Goal: Task Accomplishment & Management: Complete application form

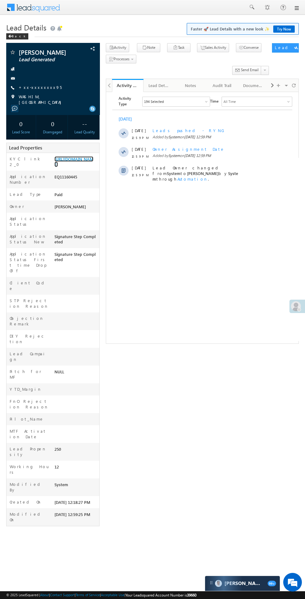
click at [70, 167] on link "[URL][DOMAIN_NAME]" at bounding box center [73, 161] width 39 height 11
click at [44, 88] on link "+xx-xxxxxxxx95" at bounding box center [40, 87] width 43 height 5
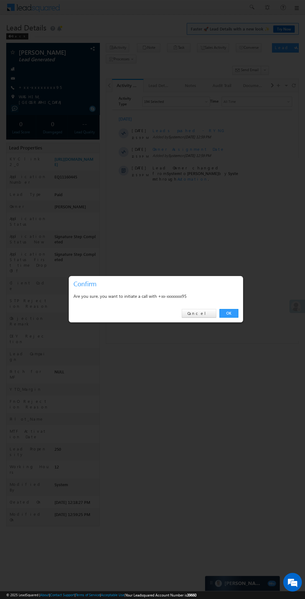
click at [231, 311] on link "OK" at bounding box center [228, 313] width 19 height 9
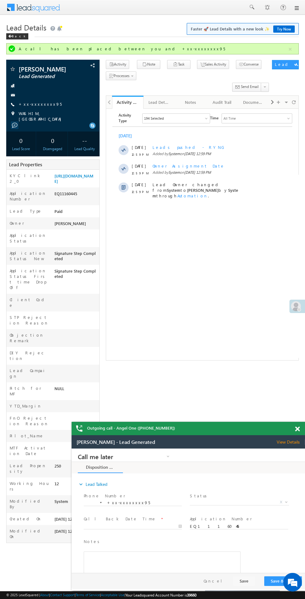
click at [253, 503] on span "X" at bounding box center [239, 502] width 99 height 6
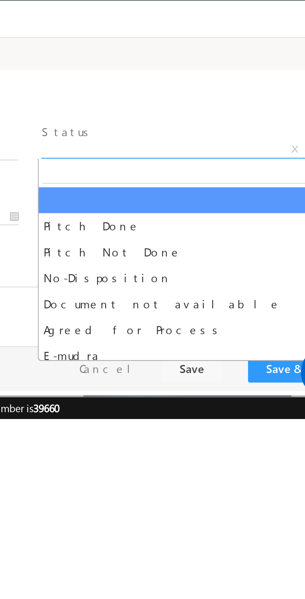
select select "Pitch Not Done"
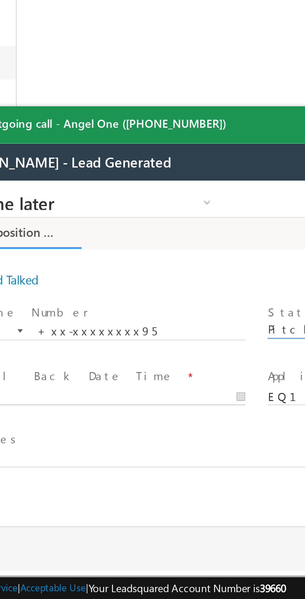
click at [8, 258] on body "Call me later Cross Sell Customer Drop-off reasons Language Barrier Not Interes…" at bounding box center [55, 243] width 233 height 124
type input "10/02/25 2:10 PM"
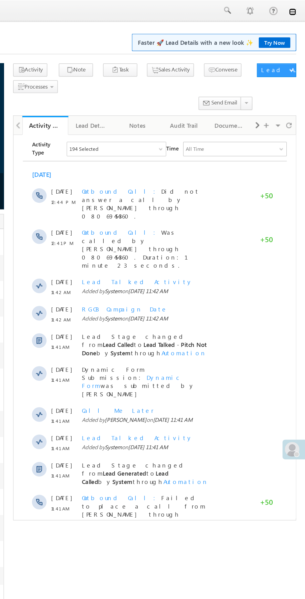
click at [296, 8] on link at bounding box center [295, 8] width 5 height 5
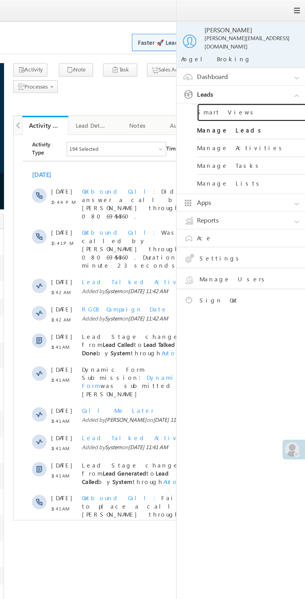
click at [260, 73] on link "Smart Views" at bounding box center [268, 77] width 75 height 12
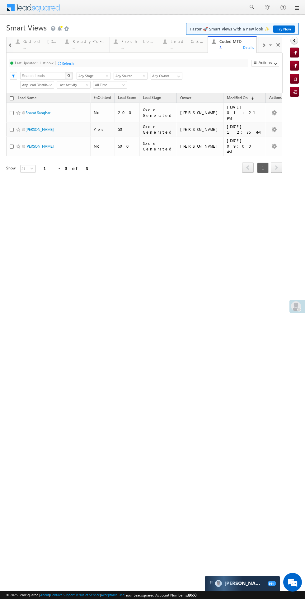
click at [135, 48] on div "..." at bounding box center [138, 47] width 34 height 5
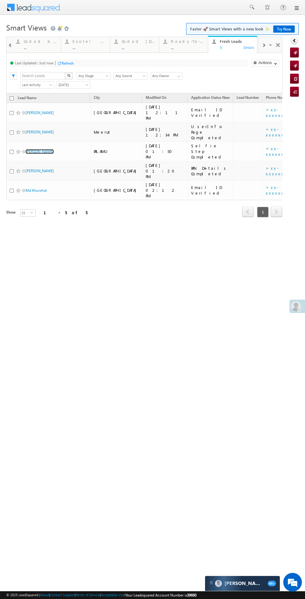
click at [41, 149] on link "[PERSON_NAME]" at bounding box center [39, 151] width 28 height 5
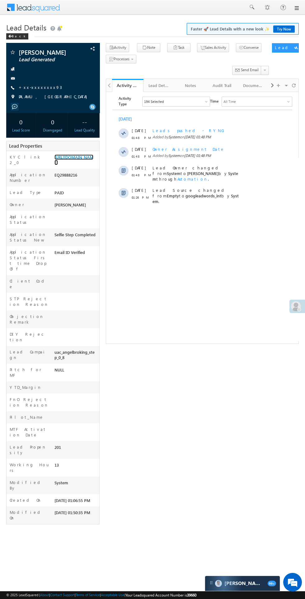
click at [74, 165] on link "https://angelbroking1-pk3em7sa.customui-test.leadsquared.com?leadId=315fb70c-9c…" at bounding box center [73, 159] width 39 height 11
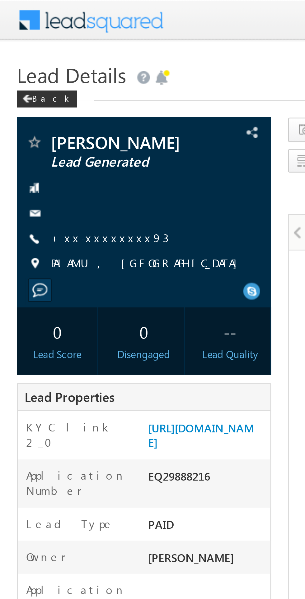
click at [40, 88] on link "+xx-xxxxxxxx93" at bounding box center [40, 87] width 43 height 5
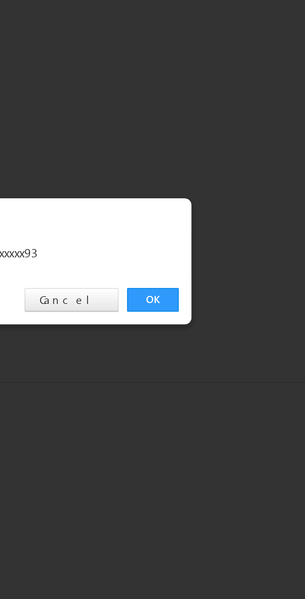
click at [228, 311] on link "OK" at bounding box center [228, 313] width 19 height 9
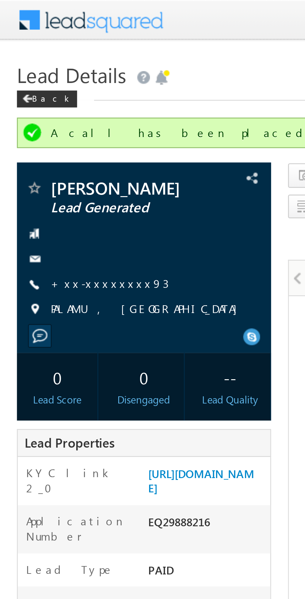
click at [36, 104] on link "+xx-xxxxxxxx93" at bounding box center [40, 103] width 43 height 5
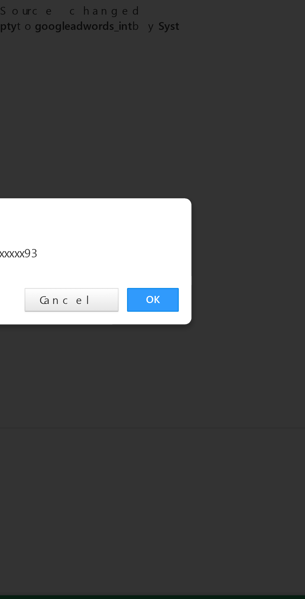
click at [229, 316] on link "OK" at bounding box center [228, 313] width 19 height 9
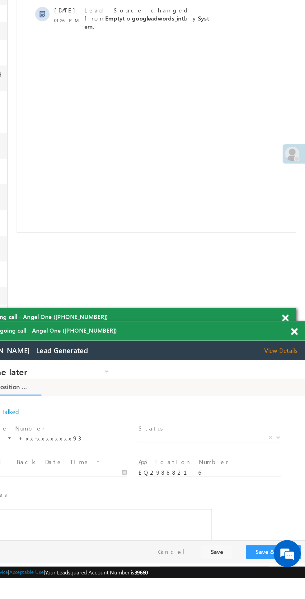
click at [126, 412] on span "X" at bounding box center [134, 413] width 99 height 6
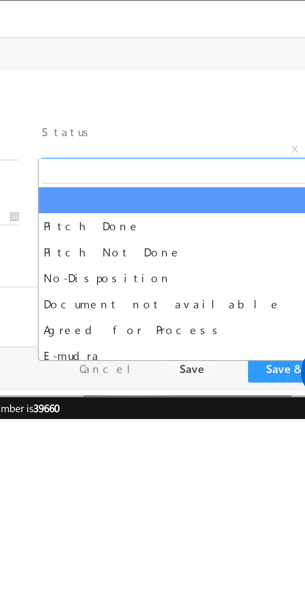
select select "Pitch Not Done"
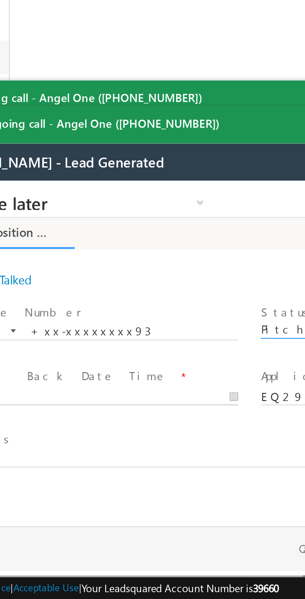
click at [3, 260] on body "Call me later Cross Sell Customer Drop-off reasons Language Barrier Not Interes…" at bounding box center [48, 243] width 233 height 124
type input "10/02/25 2:19 PM"
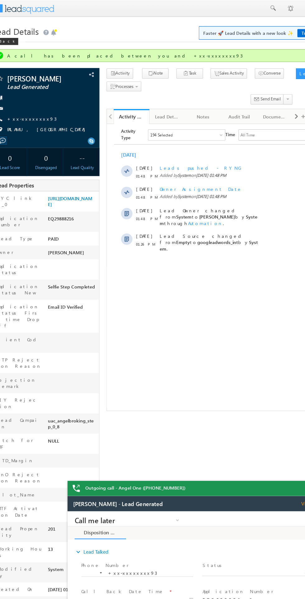
click at [210, 243] on html "Activity Type 194 Selected Select All Sales Activities 1 Sales Activity Email A…" at bounding box center [203, 184] width 192 height 120
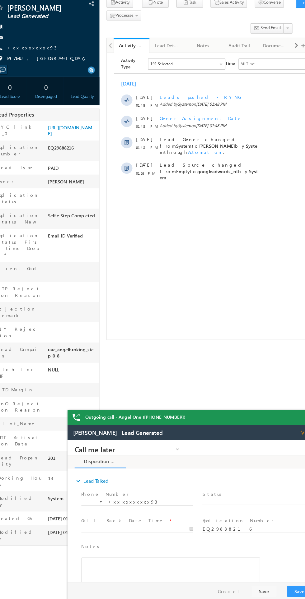
click at [223, 493] on span "X" at bounding box center [234, 494] width 99 height 6
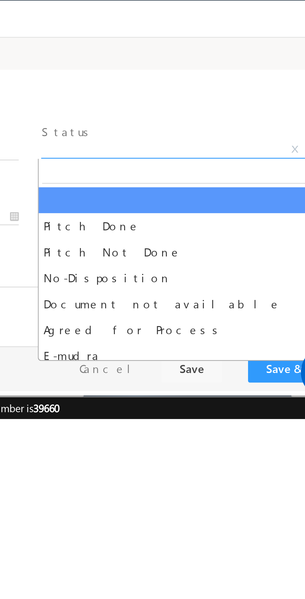
select select "Pitch Not Done"
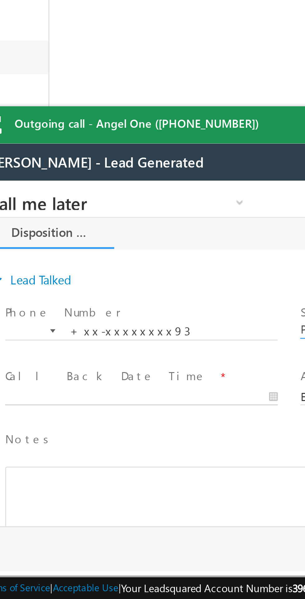
click at [33, 259] on body "Call me later Cross Sell Customer Drop-off reasons Language Barrier Not Interes…" at bounding box center [88, 243] width 233 height 124
type input "10/02/25 2:21 PM"
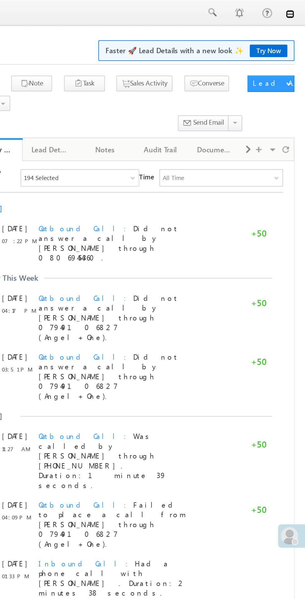
click at [297, 9] on link at bounding box center [295, 8] width 5 height 5
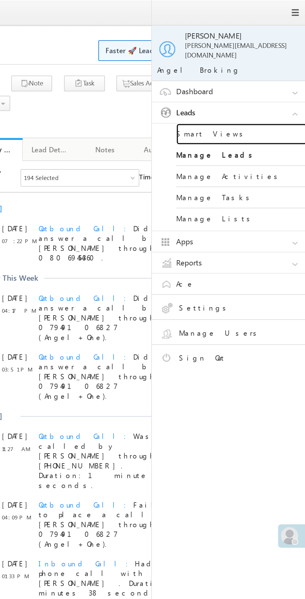
click at [257, 73] on link "Smart Views" at bounding box center [268, 77] width 75 height 12
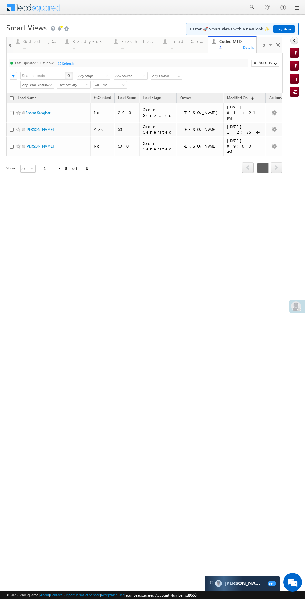
click at [137, 46] on div "..." at bounding box center [138, 47] width 34 height 5
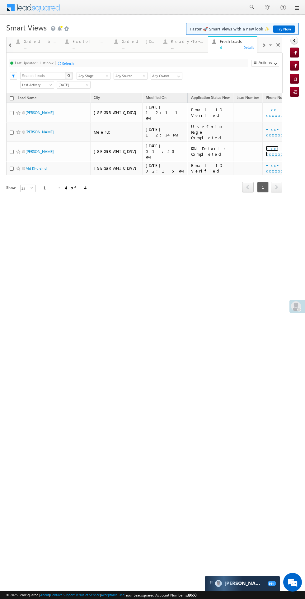
click at [265, 146] on link "+xx-xxxxxxxx89" at bounding box center [281, 151] width 32 height 11
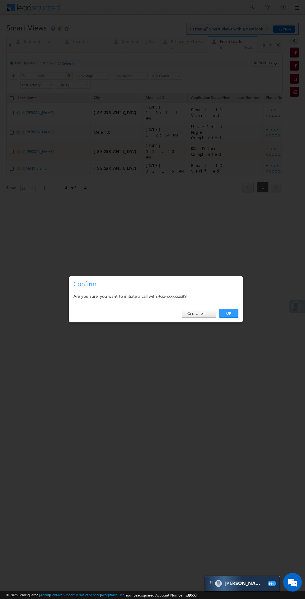
click at [235, 316] on link "OK" at bounding box center [228, 313] width 19 height 9
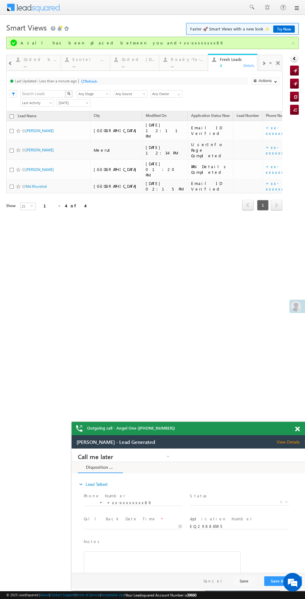
click at [239, 502] on span "X" at bounding box center [239, 502] width 99 height 6
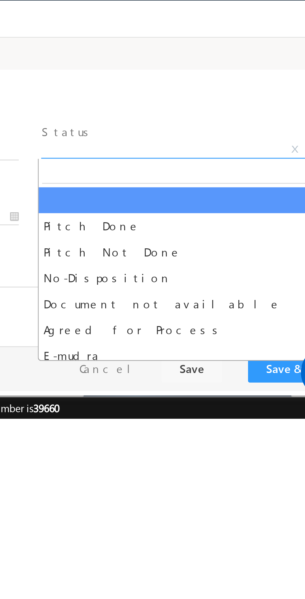
select select "Pitch Not Done"
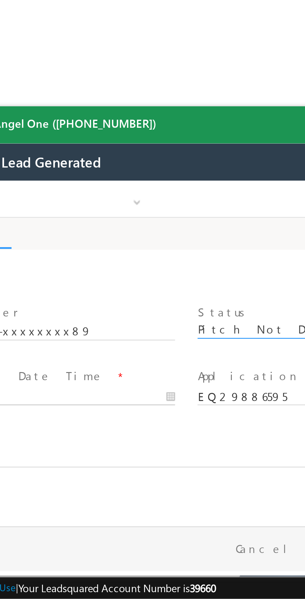
type input "10/02/25 2:24 PM"
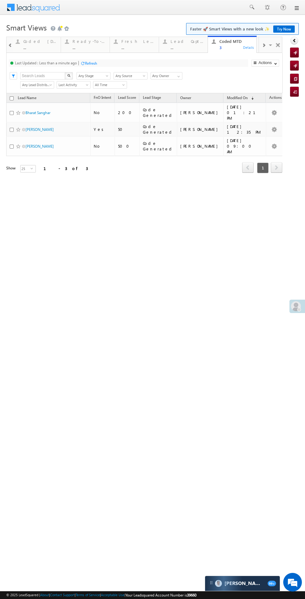
click at [134, 46] on div "..." at bounding box center [138, 47] width 34 height 5
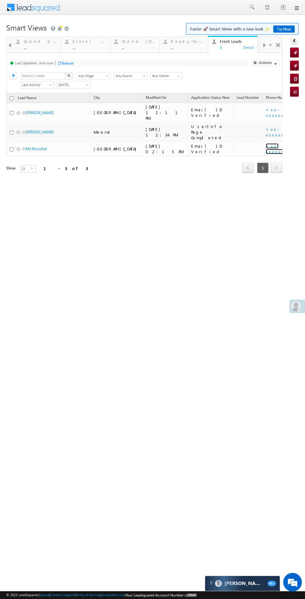
click at [265, 143] on link "+xx-xxxxxxxx25" at bounding box center [280, 148] width 31 height 11
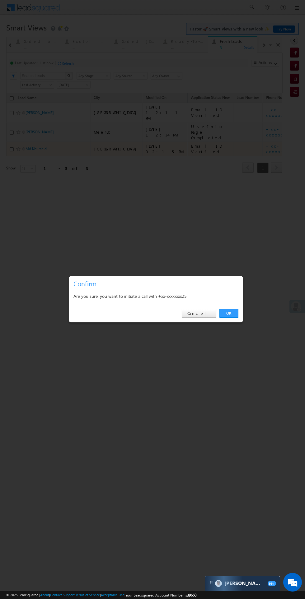
click at [228, 313] on link "OK" at bounding box center [228, 313] width 19 height 9
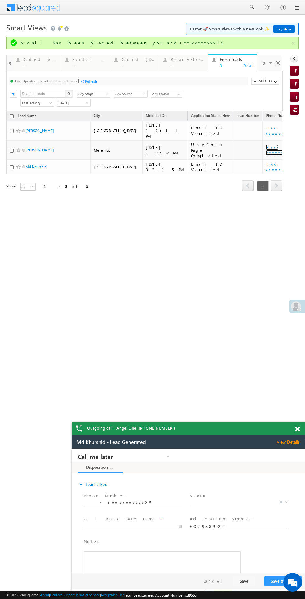
click at [265, 145] on link "+xx-xxxxxxxx86" at bounding box center [280, 150] width 30 height 11
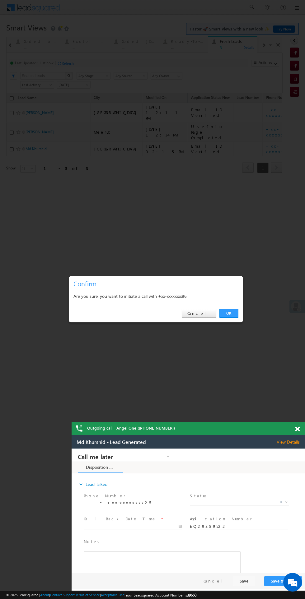
click at [240, 502] on span "X" at bounding box center [239, 502] width 99 height 6
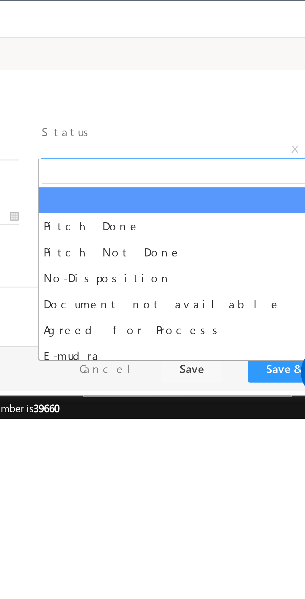
select select "Pitch Not Done"
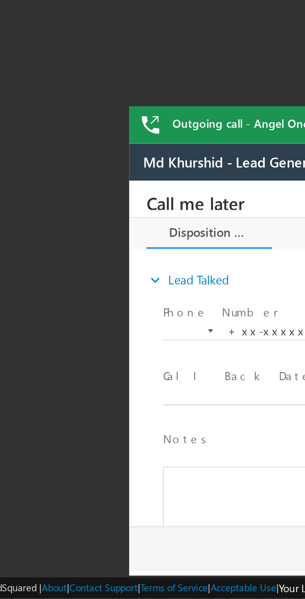
click at [162, 257] on body "Call me later Cross Sell Customer Drop-off reasons Language Barrier Not Interes…" at bounding box center [245, 243] width 233 height 124
type input "10/02/25 2:26 PM"
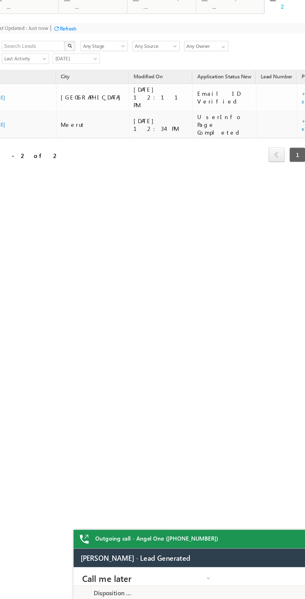
scroll to position [0, 48]
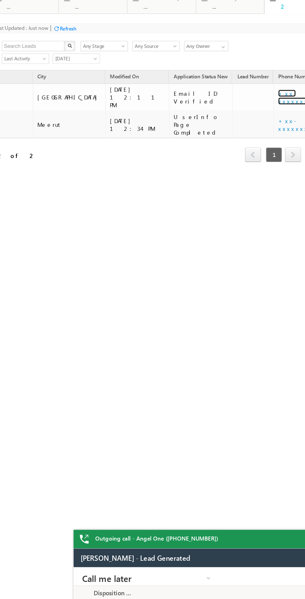
click at [191, 49] on link "+xx-xxxxxxxx65" at bounding box center [205, 52] width 29 height 11
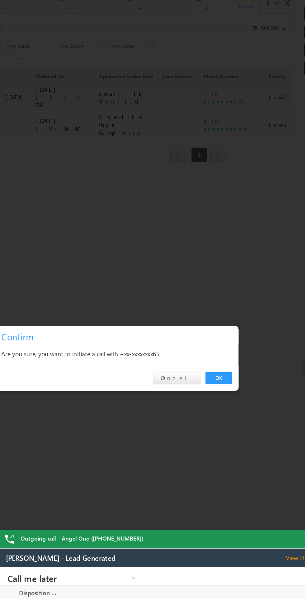
click at [127, 252] on link "OK" at bounding box center [127, 253] width 19 height 9
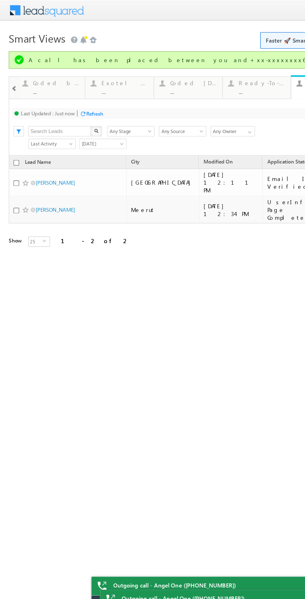
scroll to position [0, 0]
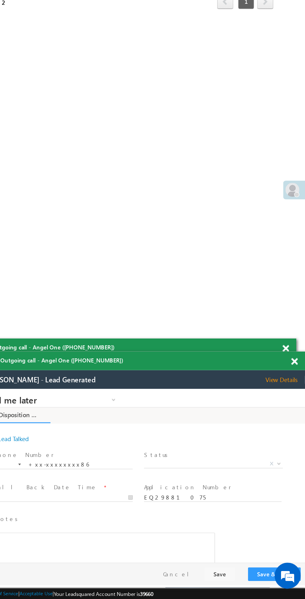
click at [296, 429] on span at bounding box center [297, 428] width 5 height 5
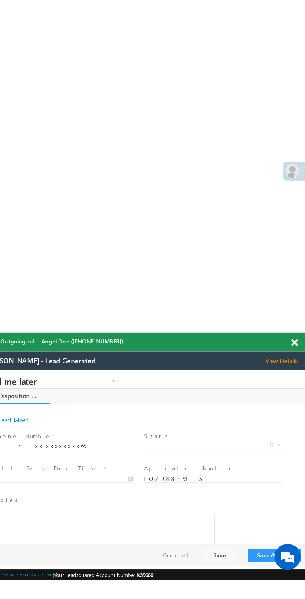
click at [297, 429] on span at bounding box center [297, 428] width 5 height 5
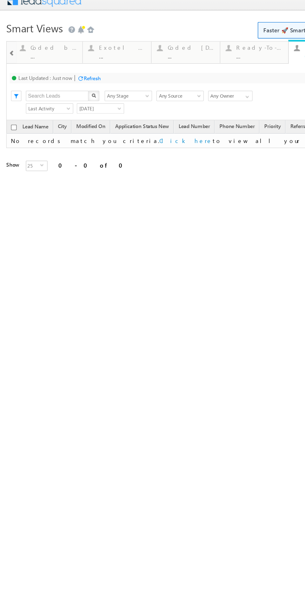
click at [129, 30] on div "Coded Today" at bounding box center [136, 31] width 34 height 5
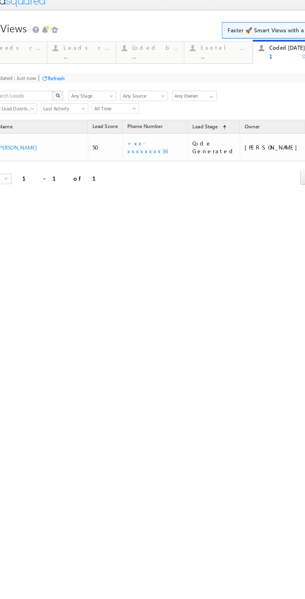
click at [28, 56] on div "Refresh" at bounding box center [27, 53] width 17 height 6
